Goal: Task Accomplishment & Management: Manage account settings

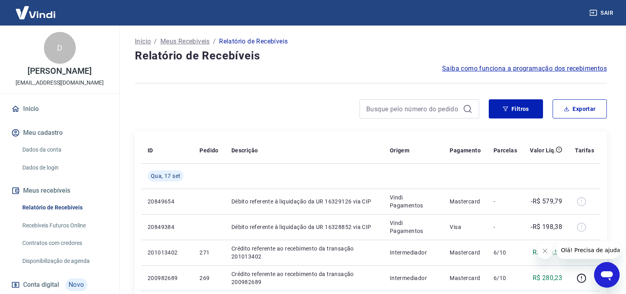
click at [547, 251] on icon "Fechar mensagem da empresa" at bounding box center [544, 251] width 6 height 6
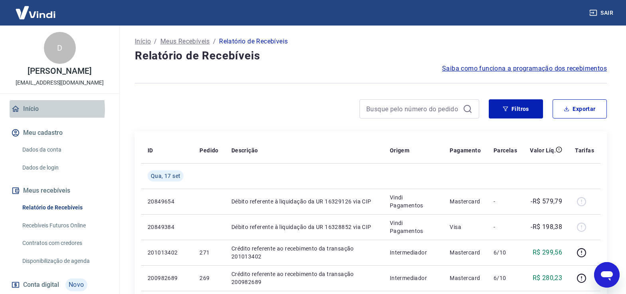
click at [37, 109] on link "Início" at bounding box center [60, 109] width 100 height 18
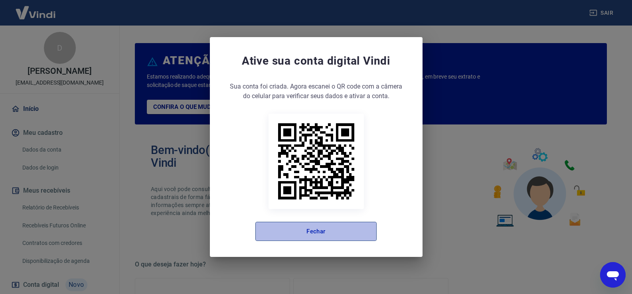
click at [328, 238] on button "Fechar" at bounding box center [315, 231] width 121 height 19
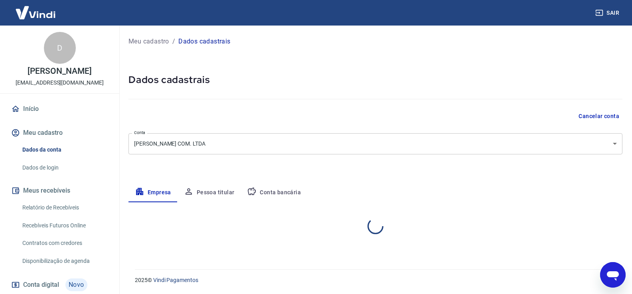
select select "MG"
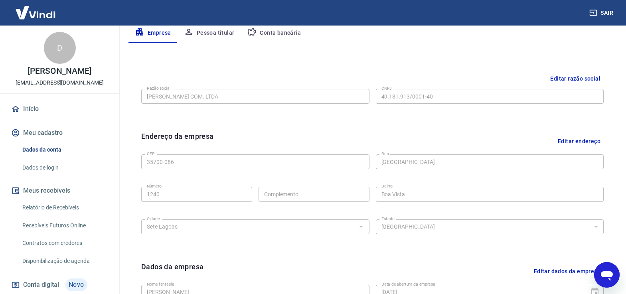
click at [34, 107] on link "Início" at bounding box center [60, 109] width 100 height 18
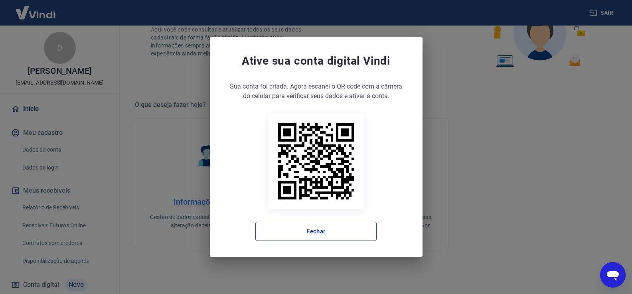
click at [283, 233] on button "Fechar" at bounding box center [315, 231] width 121 height 19
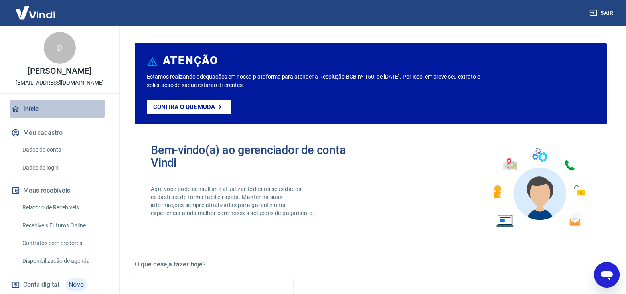
click at [34, 108] on link "Início" at bounding box center [60, 109] width 100 height 18
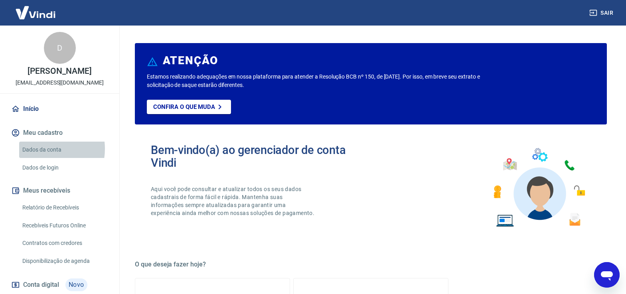
click at [43, 149] on link "Dados da conta" at bounding box center [64, 150] width 91 height 16
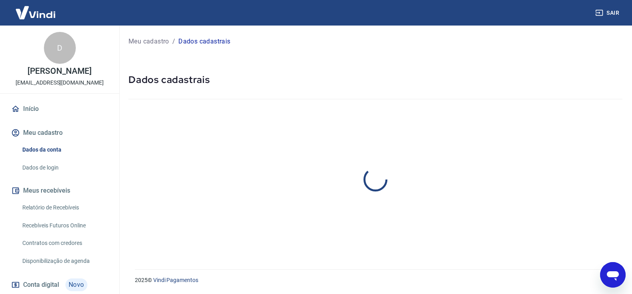
select select "MG"
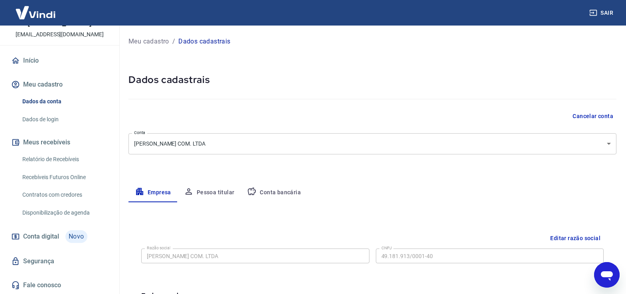
click at [63, 175] on link "Recebíveis Futuros Online" at bounding box center [64, 177] width 91 height 16
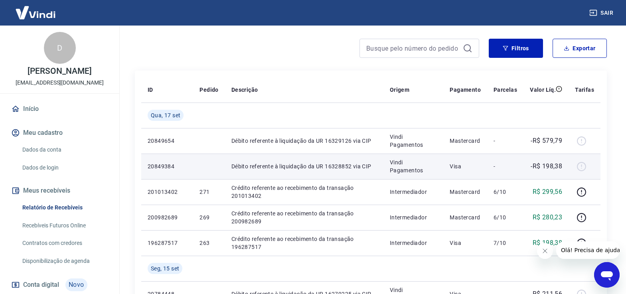
scroll to position [80, 0]
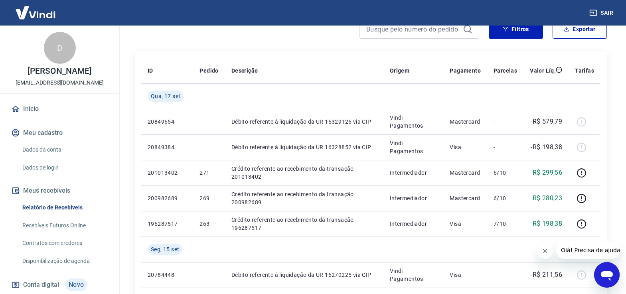
click at [542, 252] on icon "Fechar mensagem da empresa" at bounding box center [544, 251] width 6 height 6
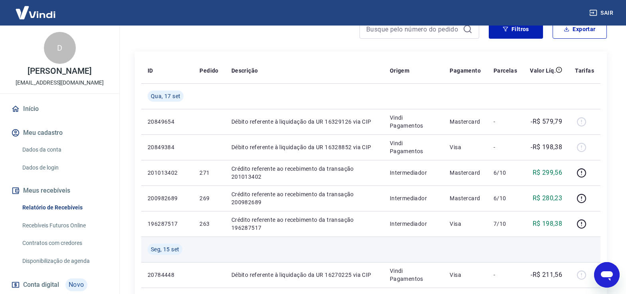
scroll to position [0, 0]
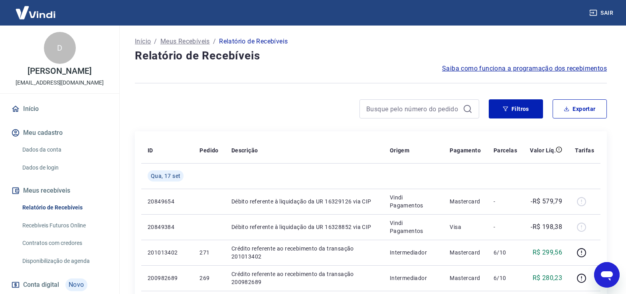
click at [534, 66] on span "Saiba como funciona a programação dos recebimentos" at bounding box center [524, 69] width 165 height 10
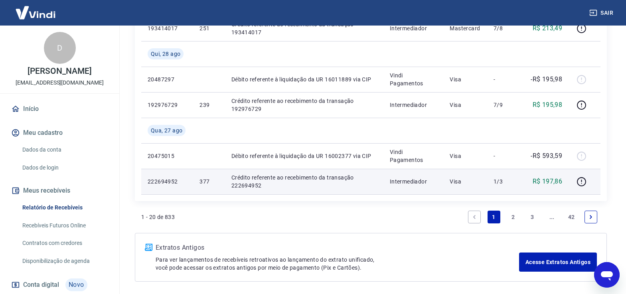
scroll to position [741, 0]
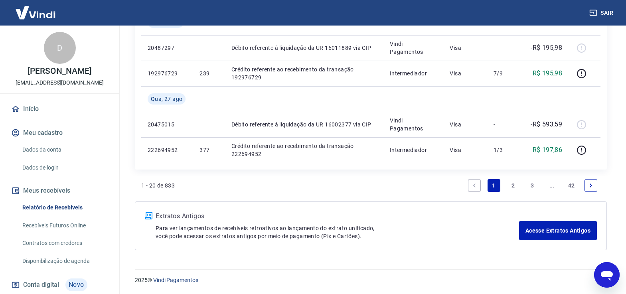
click at [71, 225] on link "Recebíveis Futuros Online" at bounding box center [64, 225] width 91 height 16
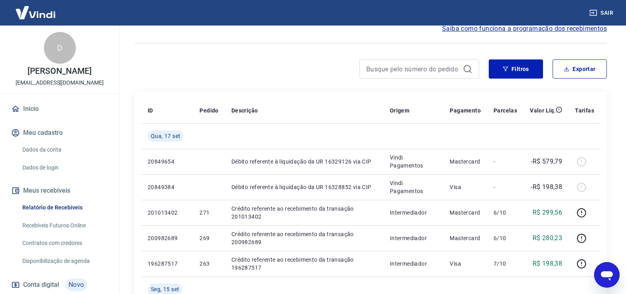
scroll to position [80, 0]
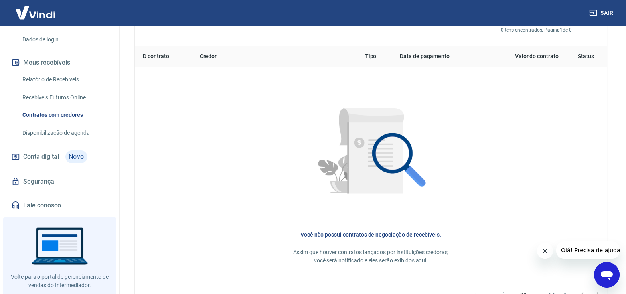
scroll to position [362, 0]
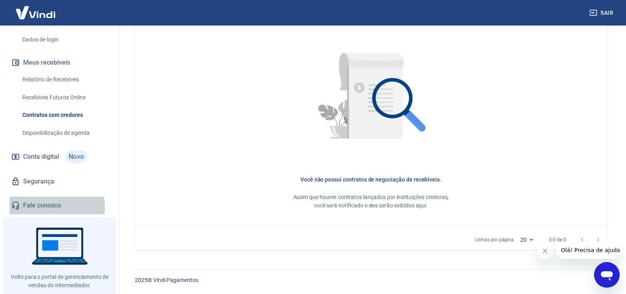
click at [41, 197] on link "Fale conosco" at bounding box center [60, 206] width 100 height 18
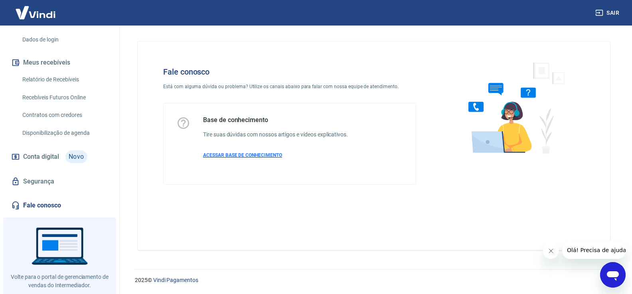
click at [259, 154] on span "ACESSAR BASE DE CONHECIMENTO" at bounding box center [242, 155] width 79 height 6
